Goal: Task Accomplishment & Management: Manage account settings

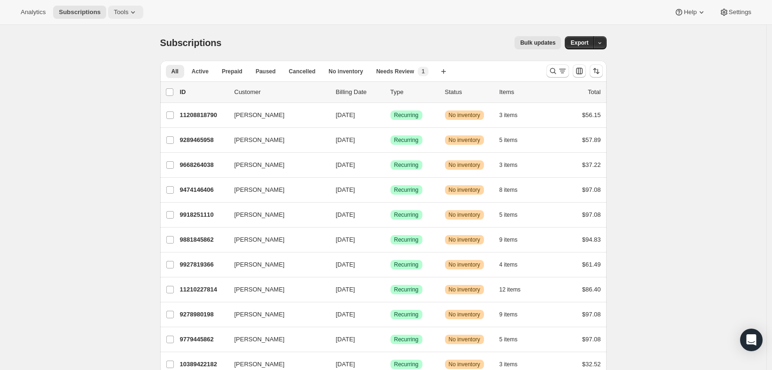
click at [114, 14] on span "Tools" at bounding box center [121, 12] width 15 height 8
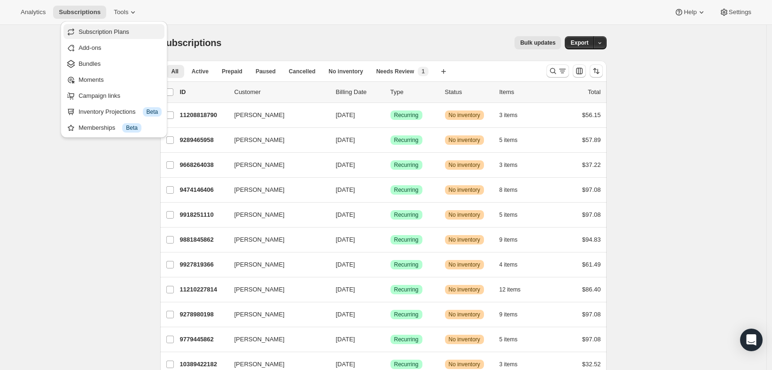
click at [109, 31] on span "Subscription Plans" at bounding box center [103, 31] width 51 height 7
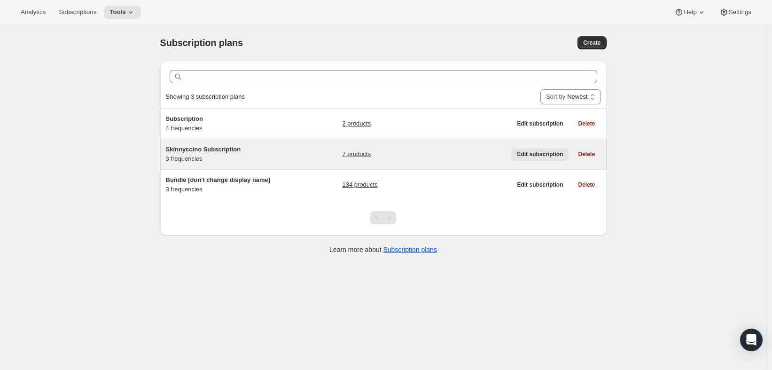
click at [550, 153] on span "Edit subscription" at bounding box center [540, 154] width 46 height 8
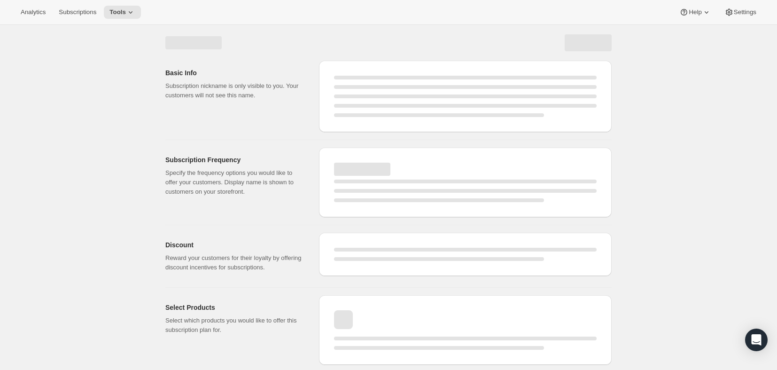
select select "WEEK"
select select "MONTH"
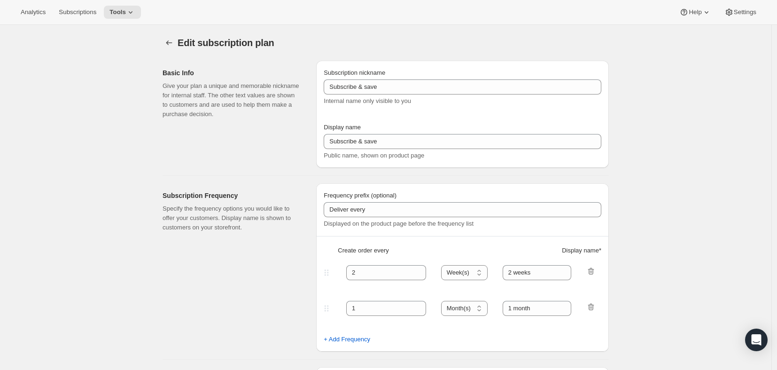
type input "Skinnyccino Subscription"
type input "Subscribe & Save 10% on Skinnyccino"
type input "1"
select select "MONTH"
type input "1 month"
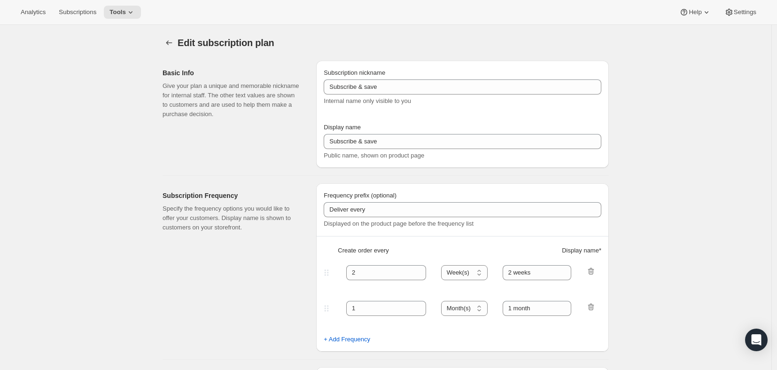
type input "2"
type input "2 months"
type input "10"
select select "MONTH"
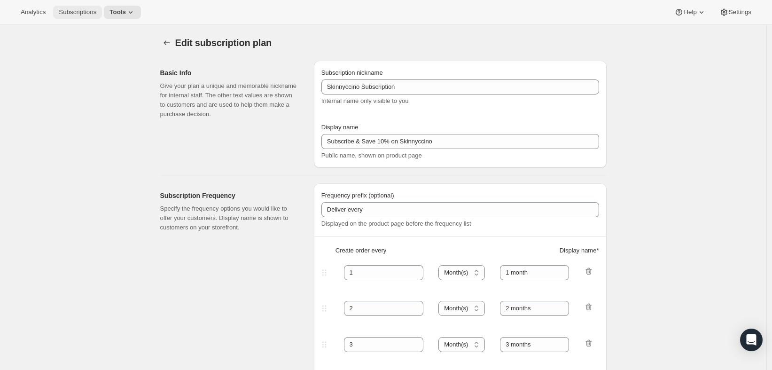
click at [75, 13] on span "Subscriptions" at bounding box center [78, 12] width 38 height 8
